Goal: Task Accomplishment & Management: Manage account settings

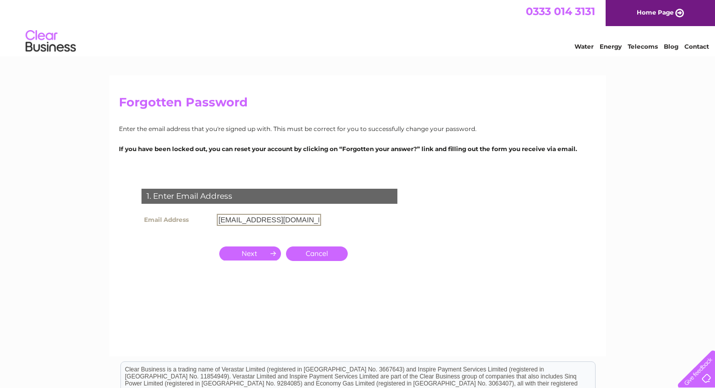
type input "[EMAIL_ADDRESS][DOMAIN_NAME]"
click at [238, 256] on input "button" at bounding box center [250, 253] width 62 height 14
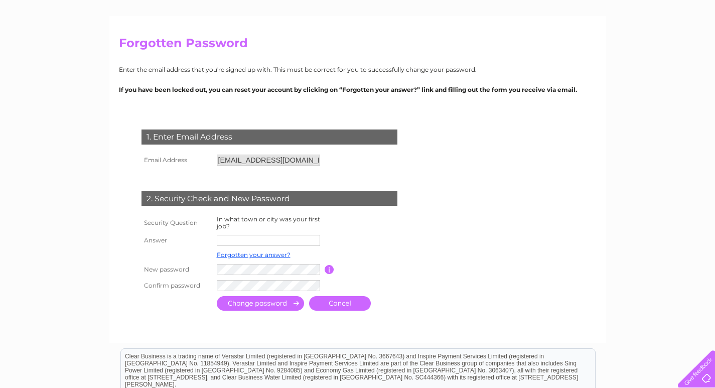
scroll to position [84, 0]
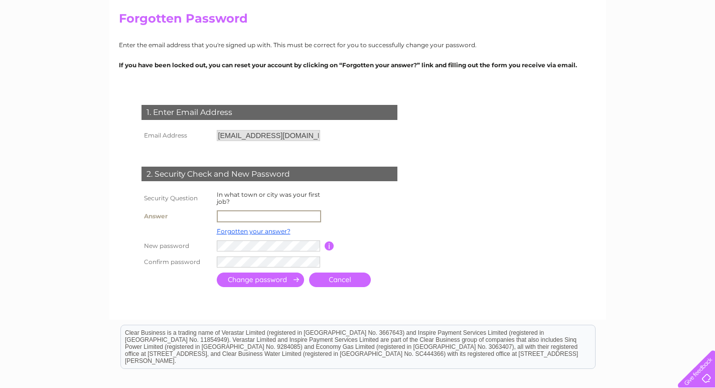
drag, startPoint x: 249, startPoint y: 213, endPoint x: 279, endPoint y: 215, distance: 29.7
click at [249, 213] on input "text" at bounding box center [269, 216] width 104 height 12
type input "[GEOGRAPHIC_DATA]"
click at [236, 279] on input "submit" at bounding box center [260, 279] width 87 height 15
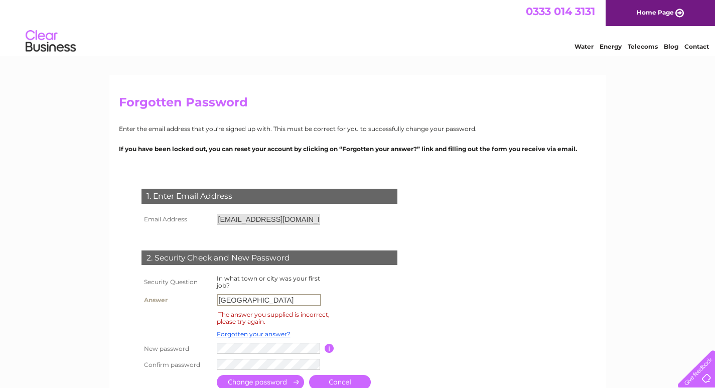
drag, startPoint x: 249, startPoint y: 301, endPoint x: 196, endPoint y: 298, distance: 53.8
click at [196, 298] on tr "Answer bristol" at bounding box center [281, 299] width 285 height 17
click at [227, 295] on input "text" at bounding box center [269, 300] width 104 height 12
type input "washington"
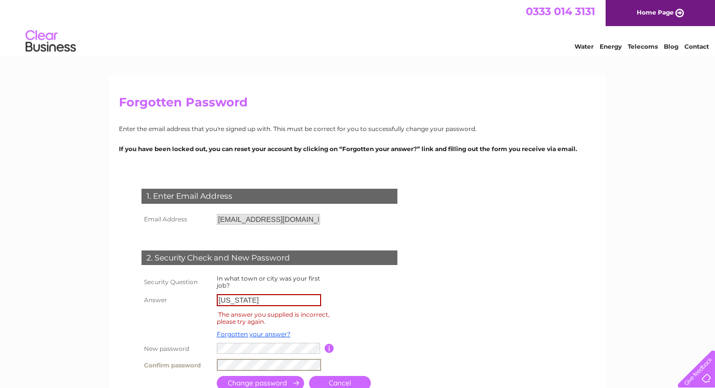
scroll to position [167, 0]
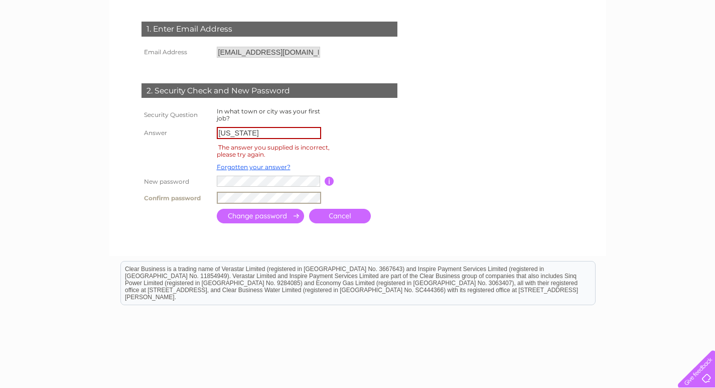
click at [250, 222] on input "submit" at bounding box center [260, 216] width 87 height 15
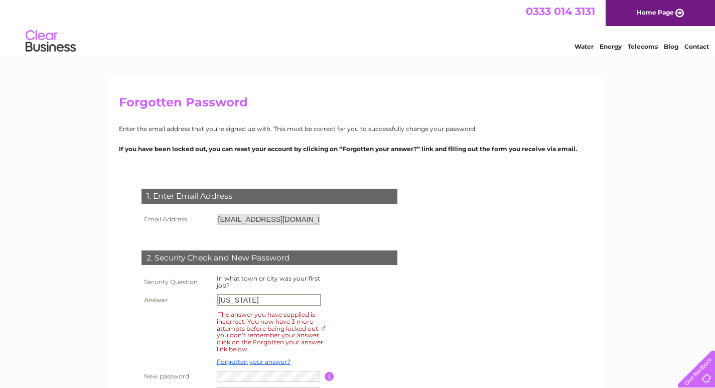
drag, startPoint x: 247, startPoint y: 300, endPoint x: 174, endPoint y: 294, distance: 74.0
click at [174, 294] on tr "Answer washington" at bounding box center [281, 299] width 285 height 17
